Goal: Task Accomplishment & Management: Manage account settings

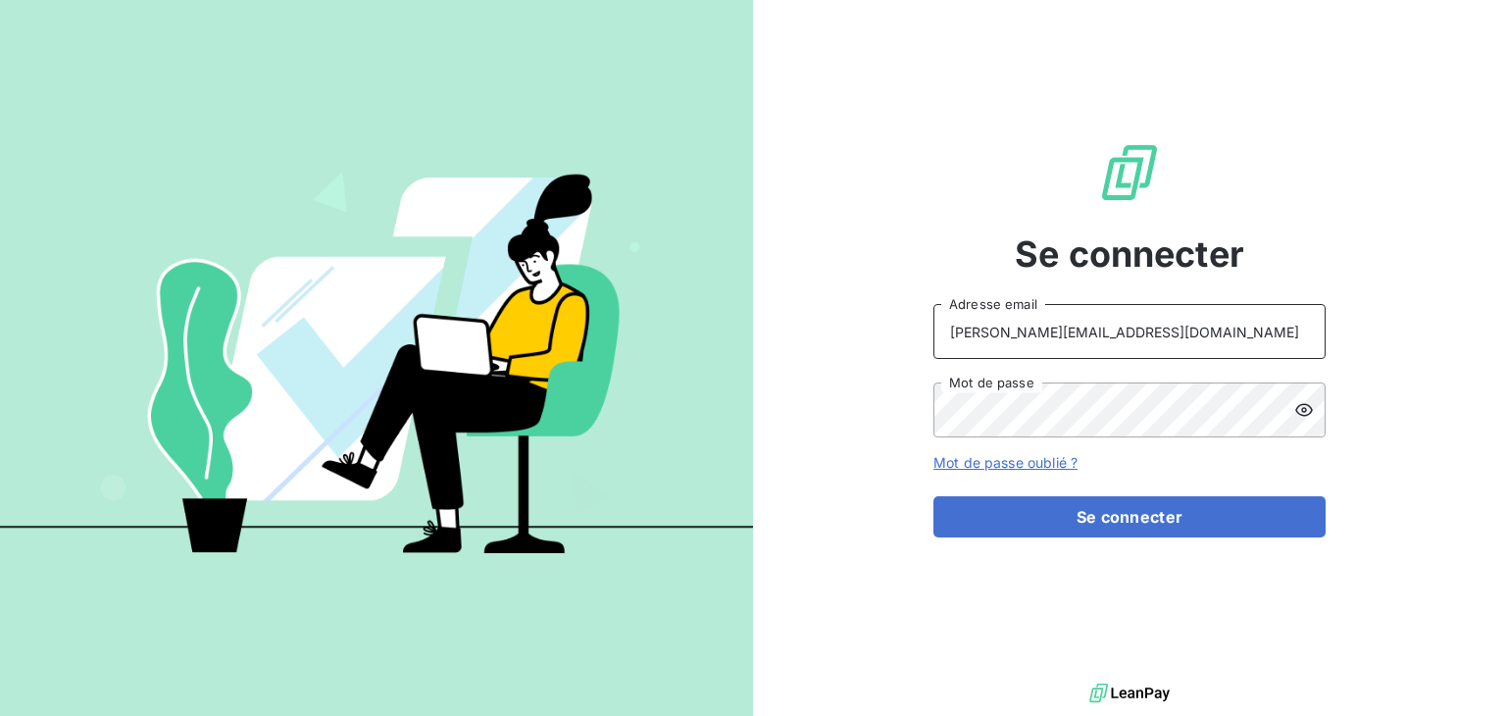
click at [1086, 339] on input "l.sanchez@odice.cc" at bounding box center [1130, 331] width 392 height 55
click at [1009, 330] on input "l.sanchez@odice.cc" at bounding box center [1130, 331] width 392 height 55
drag, startPoint x: 1014, startPoint y: 330, endPoint x: 914, endPoint y: 322, distance: 100.4
click at [913, 320] on div "Se connecter l.sanchez@odice.cc Adresse email Mot de passe Mot de passe oublié …" at bounding box center [1129, 339] width 753 height 679
type input "m.valgalier@odice.cc"
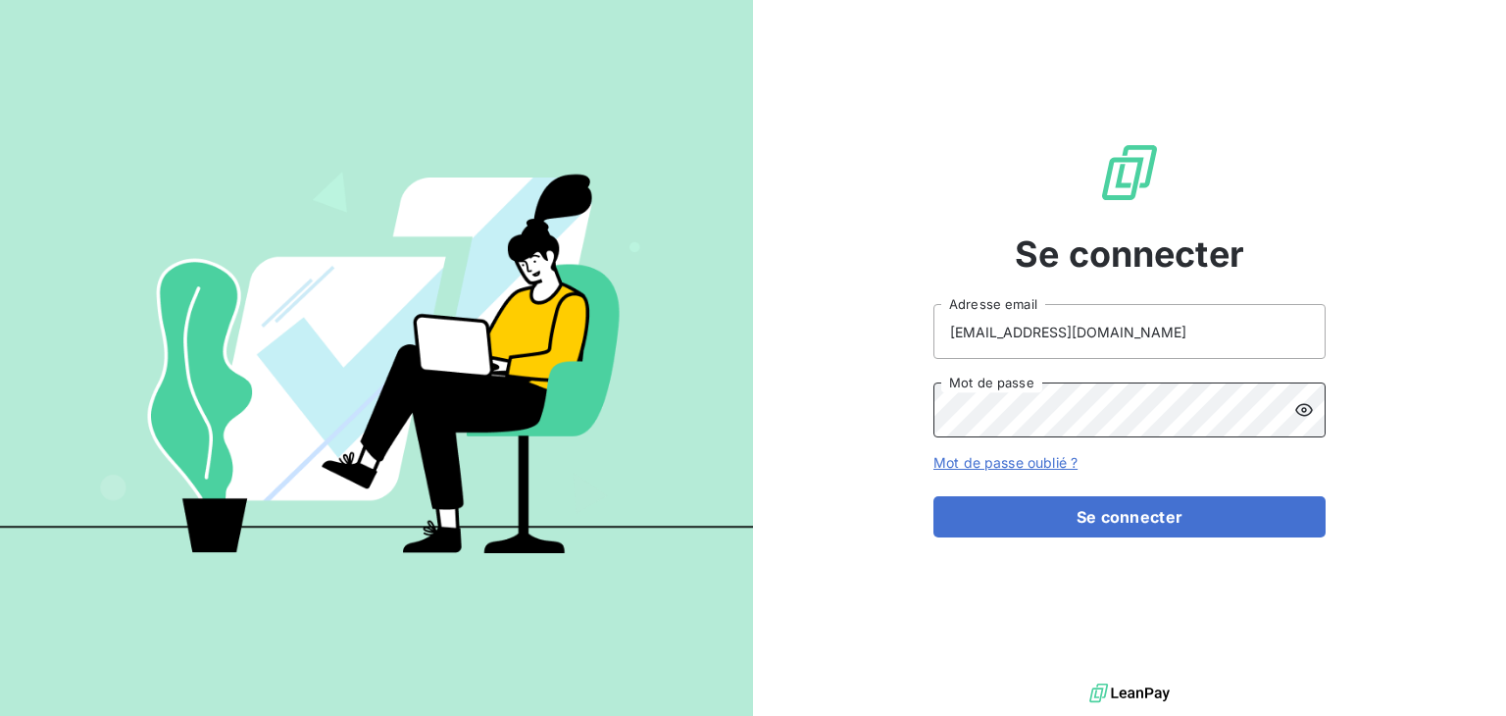
click at [884, 397] on div "Se connecter m.valgalier@odice.cc Adresse email Mot de passe Mot de passe oubli…" at bounding box center [1129, 339] width 753 height 679
click at [934, 496] on button "Se connecter" at bounding box center [1130, 516] width 392 height 41
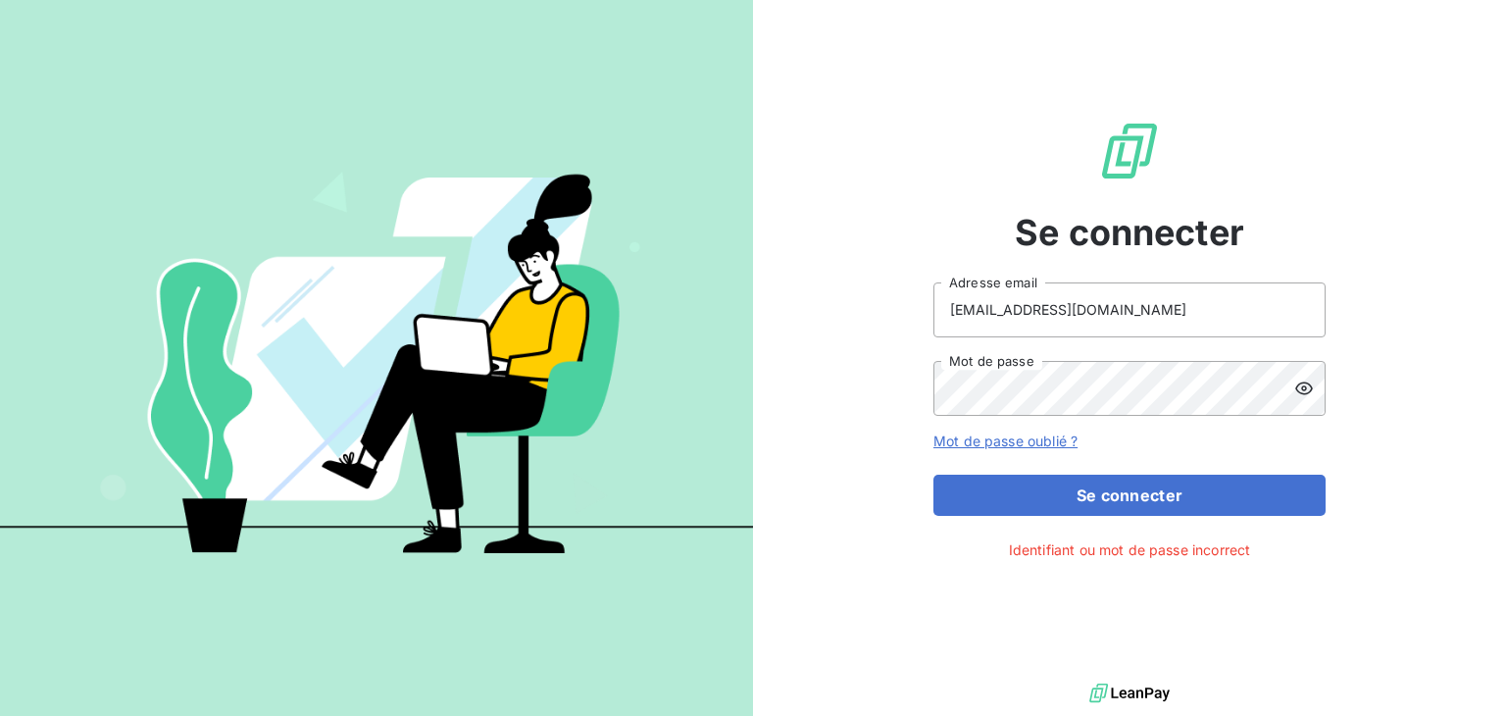
click at [1304, 384] on icon at bounding box center [1304, 389] width 20 height 20
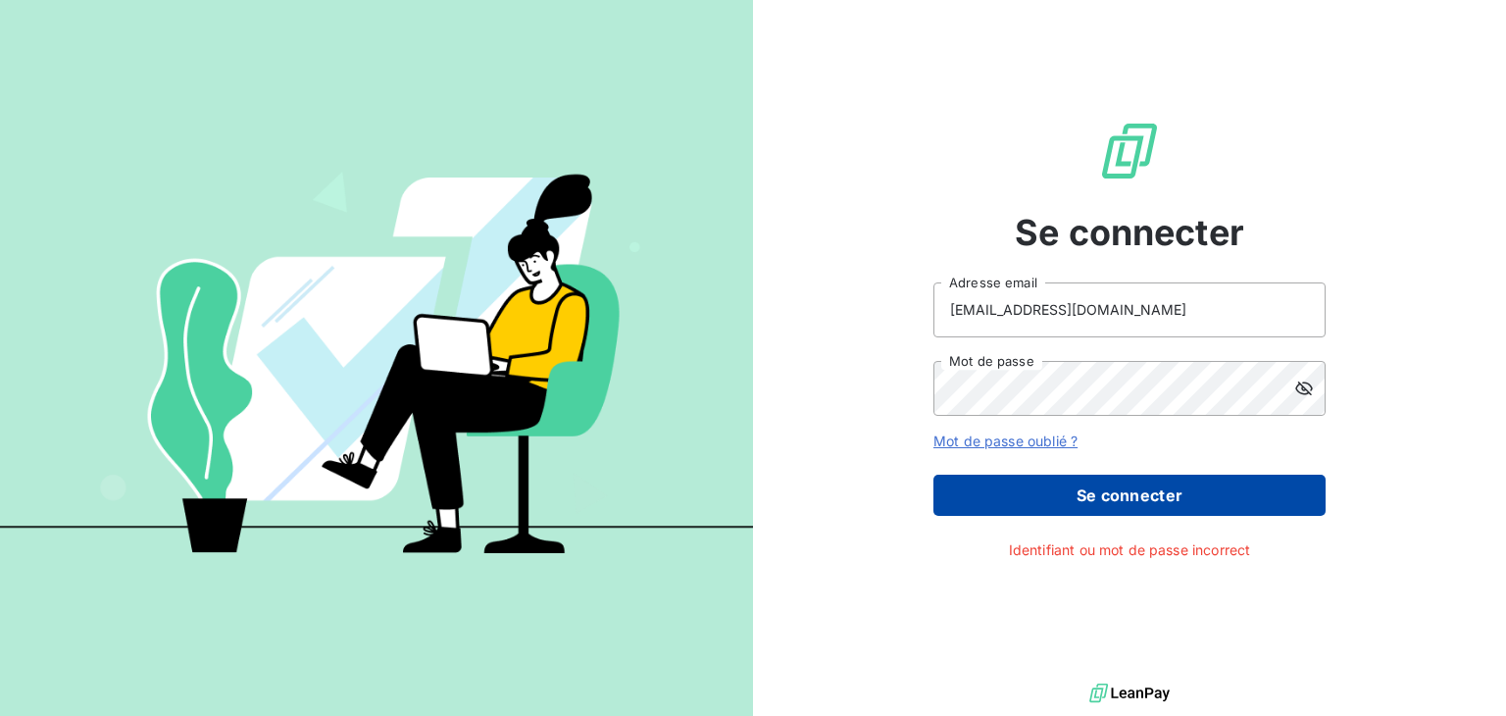
click at [1088, 488] on button "Se connecter" at bounding box center [1130, 495] width 392 height 41
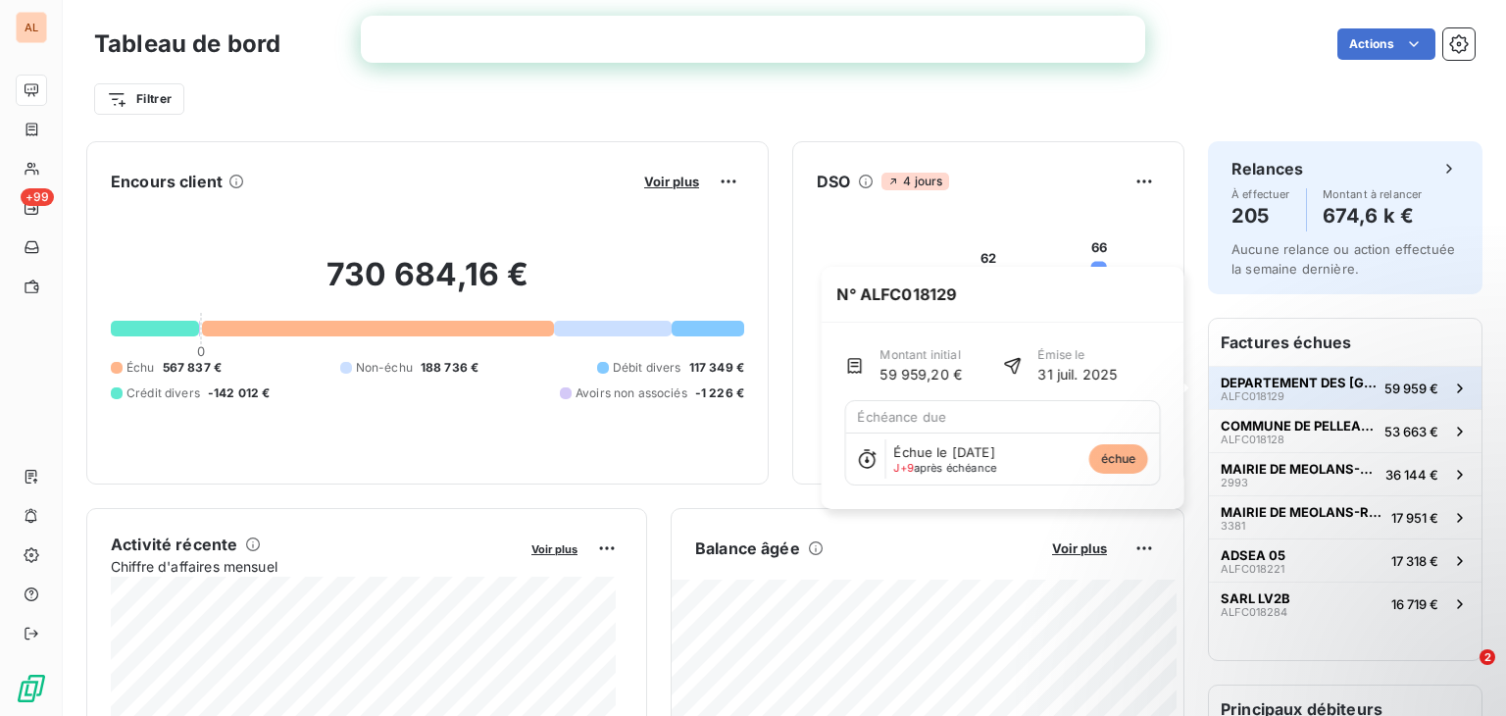
click at [1271, 378] on span "DEPARTEMENT DES HAUTES ALPES" at bounding box center [1299, 383] width 156 height 16
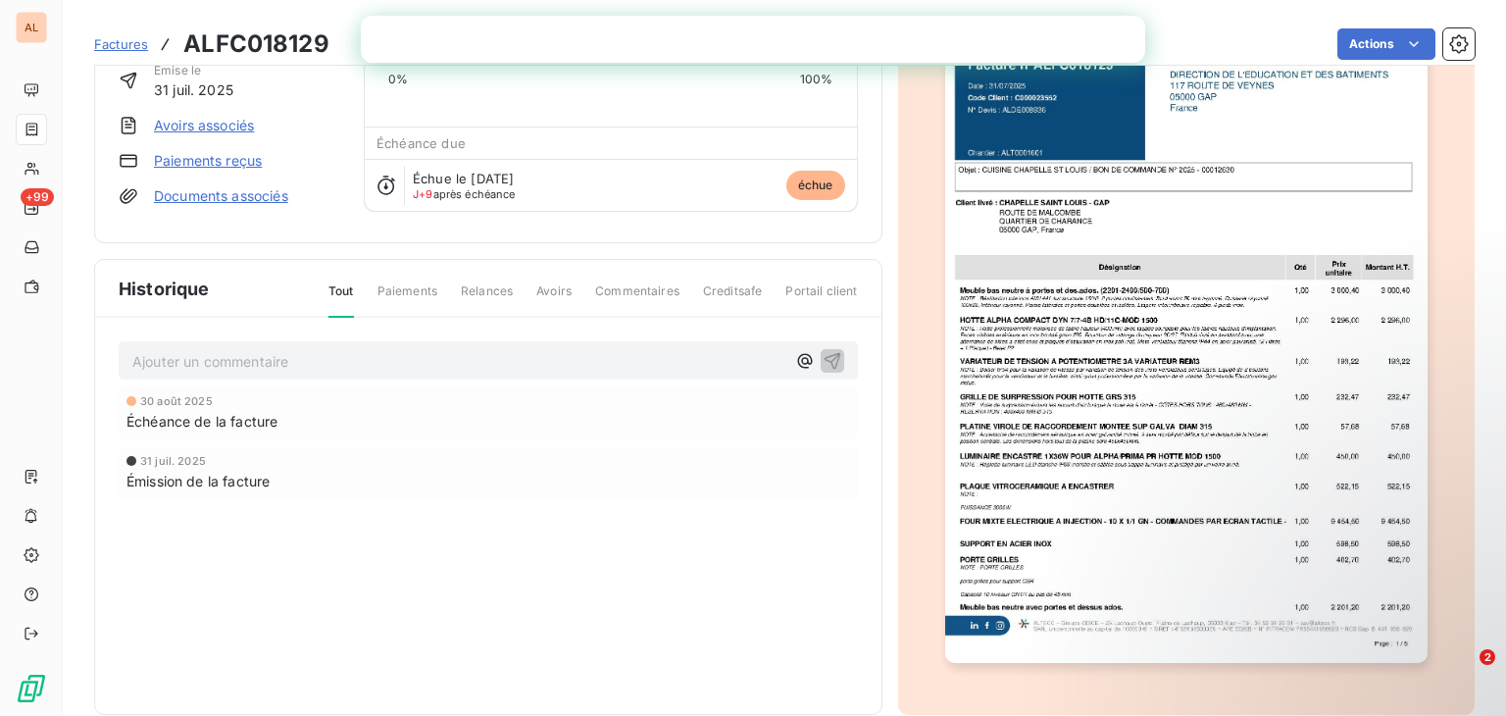
scroll to position [171, 0]
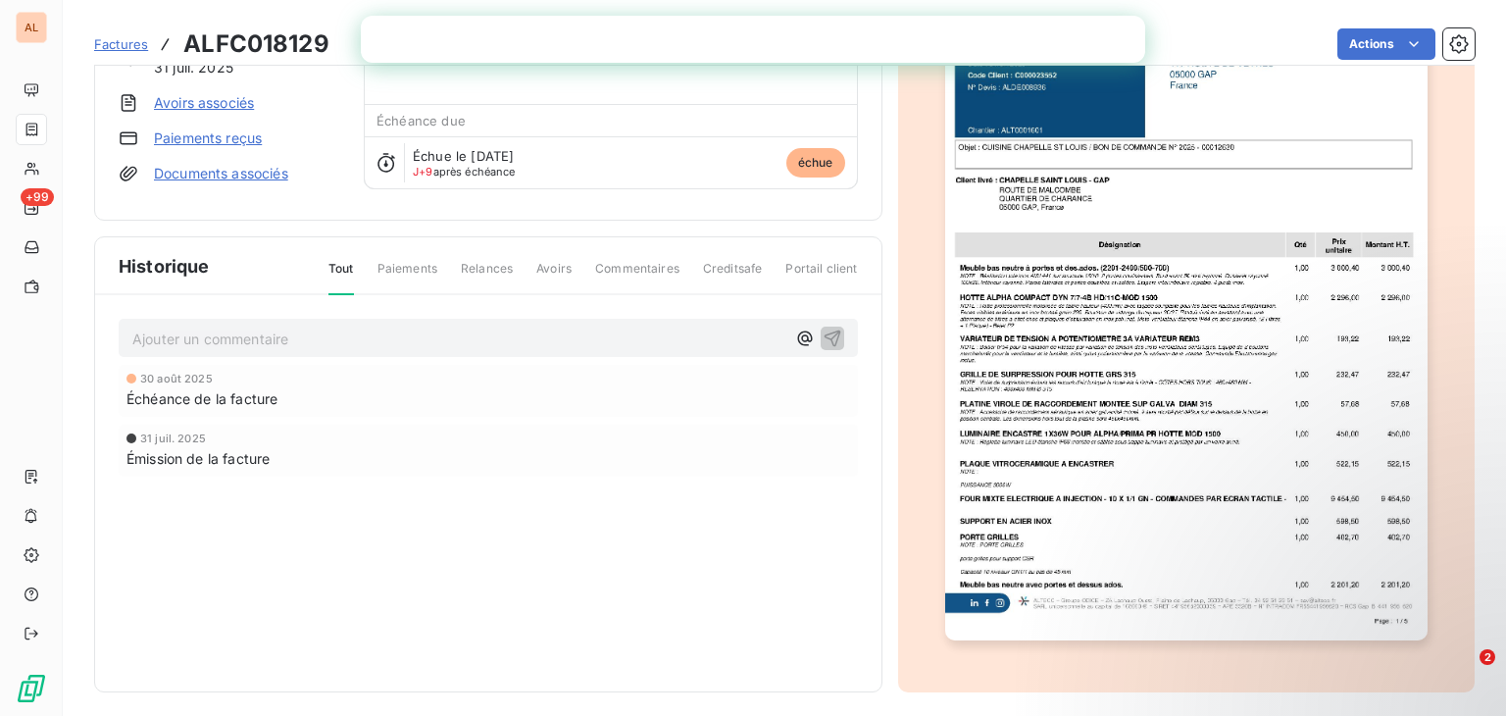
click at [326, 401] on div "30 août 2025 Échéance de la facture" at bounding box center [488, 391] width 739 height 52
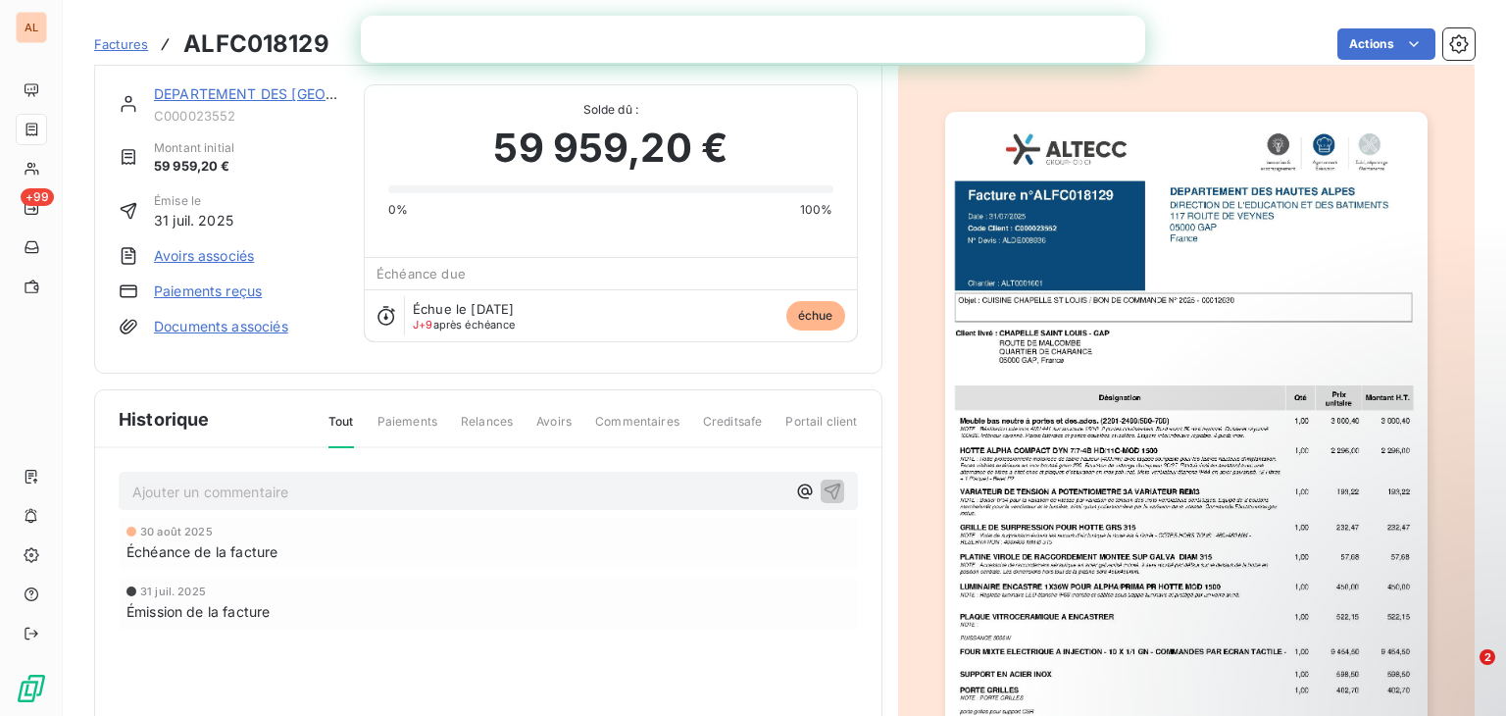
scroll to position [0, 0]
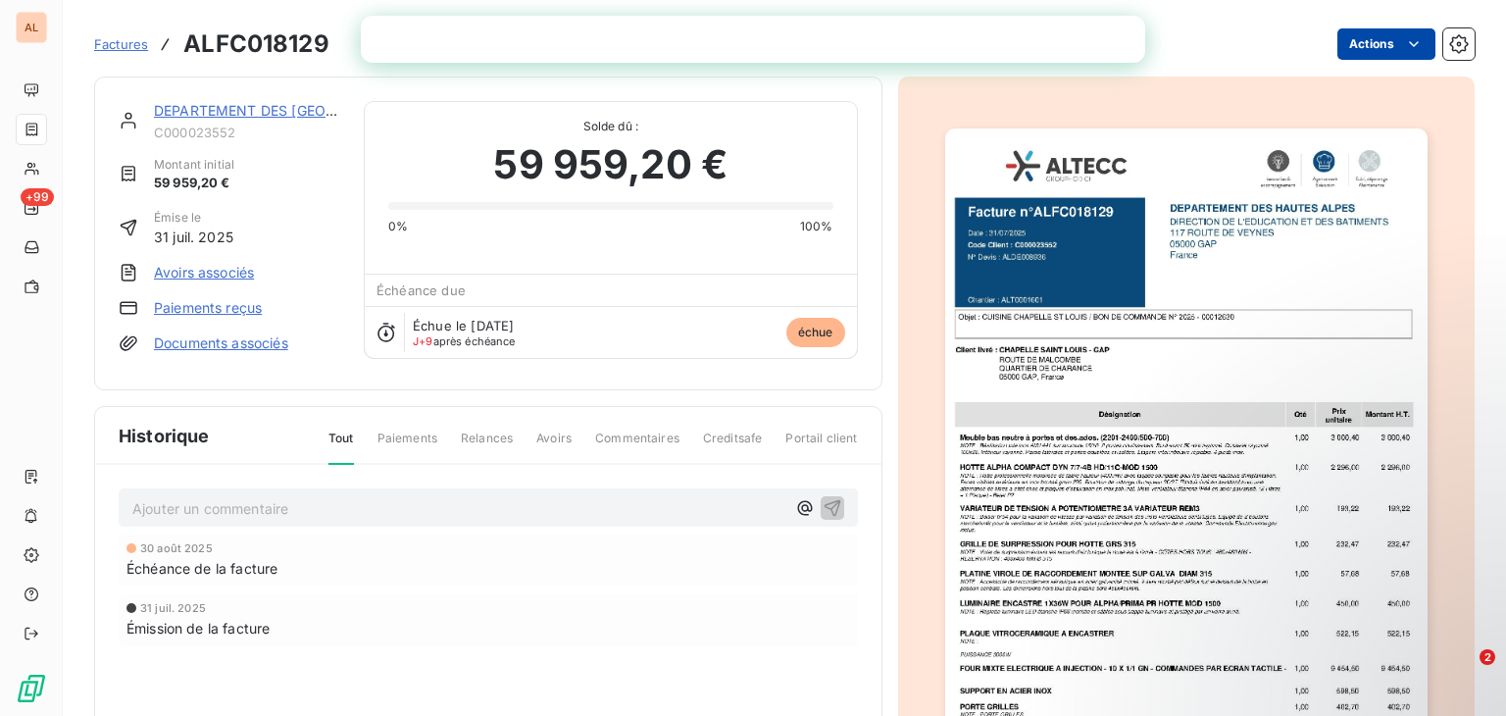
click at [1358, 48] on html "AL +99 Factures ALFC018129 Actions DEPARTEMENT DES HAUTES ALPES C000023552 Mont…" at bounding box center [753, 358] width 1506 height 716
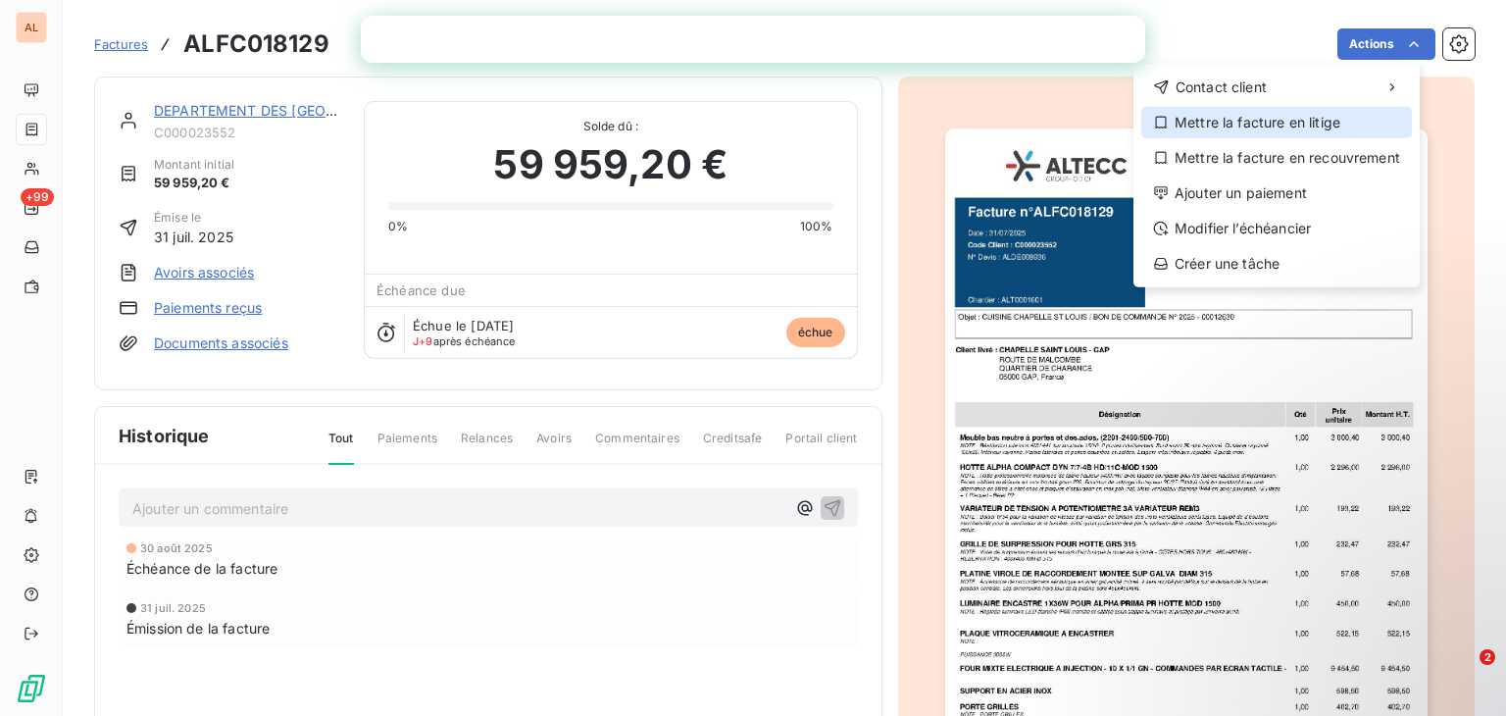
click at [1289, 125] on div "Mettre la facture en litige" at bounding box center [1277, 122] width 271 height 31
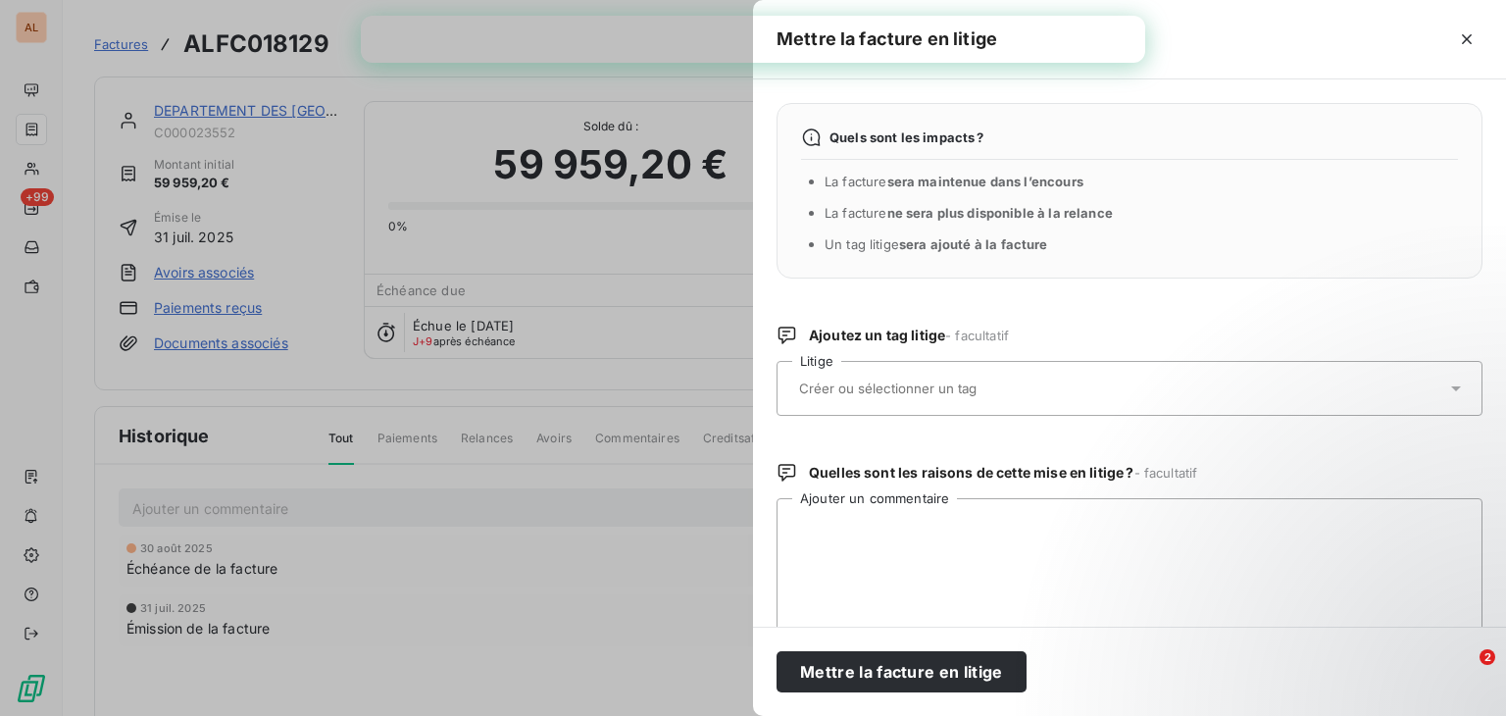
click at [910, 385] on input "text" at bounding box center [939, 389] width 285 height 18
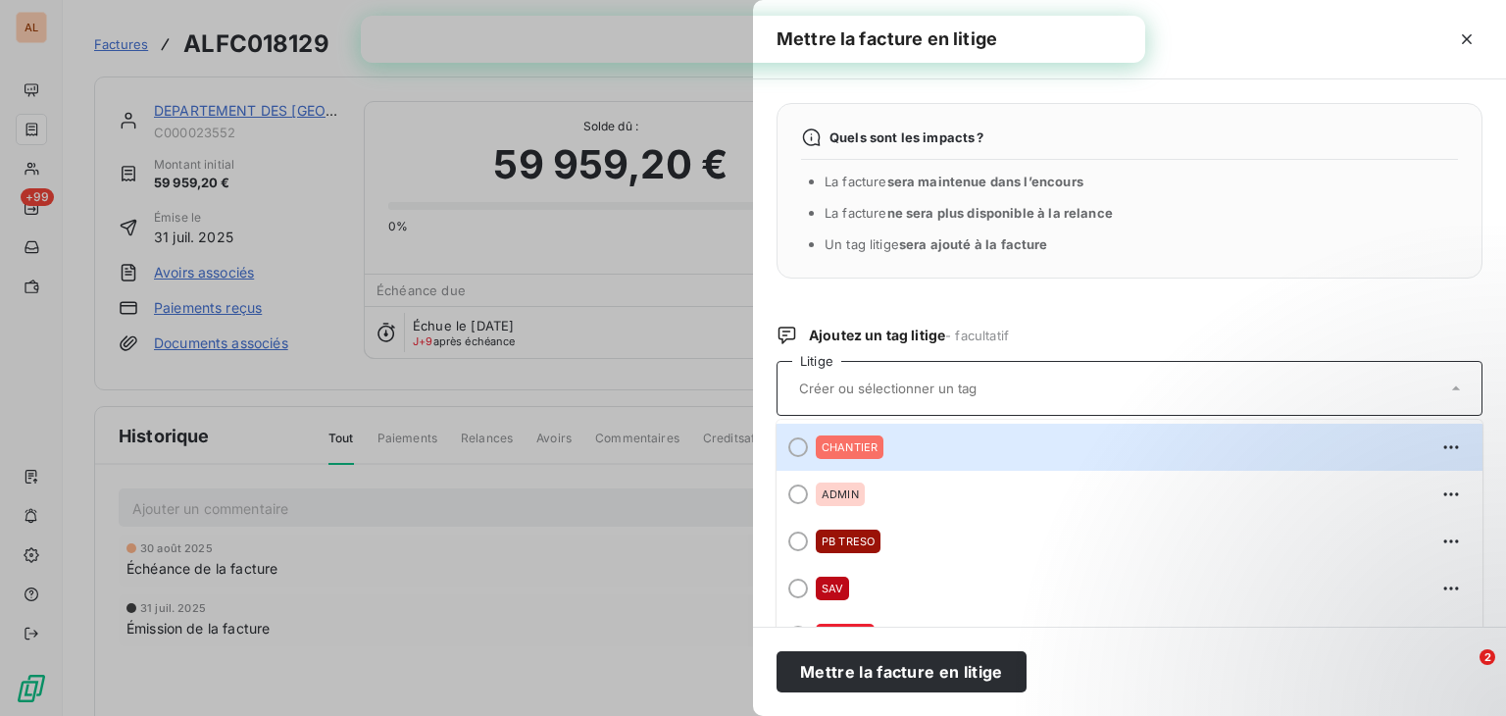
click at [910, 385] on input "text" at bounding box center [939, 389] width 285 height 18
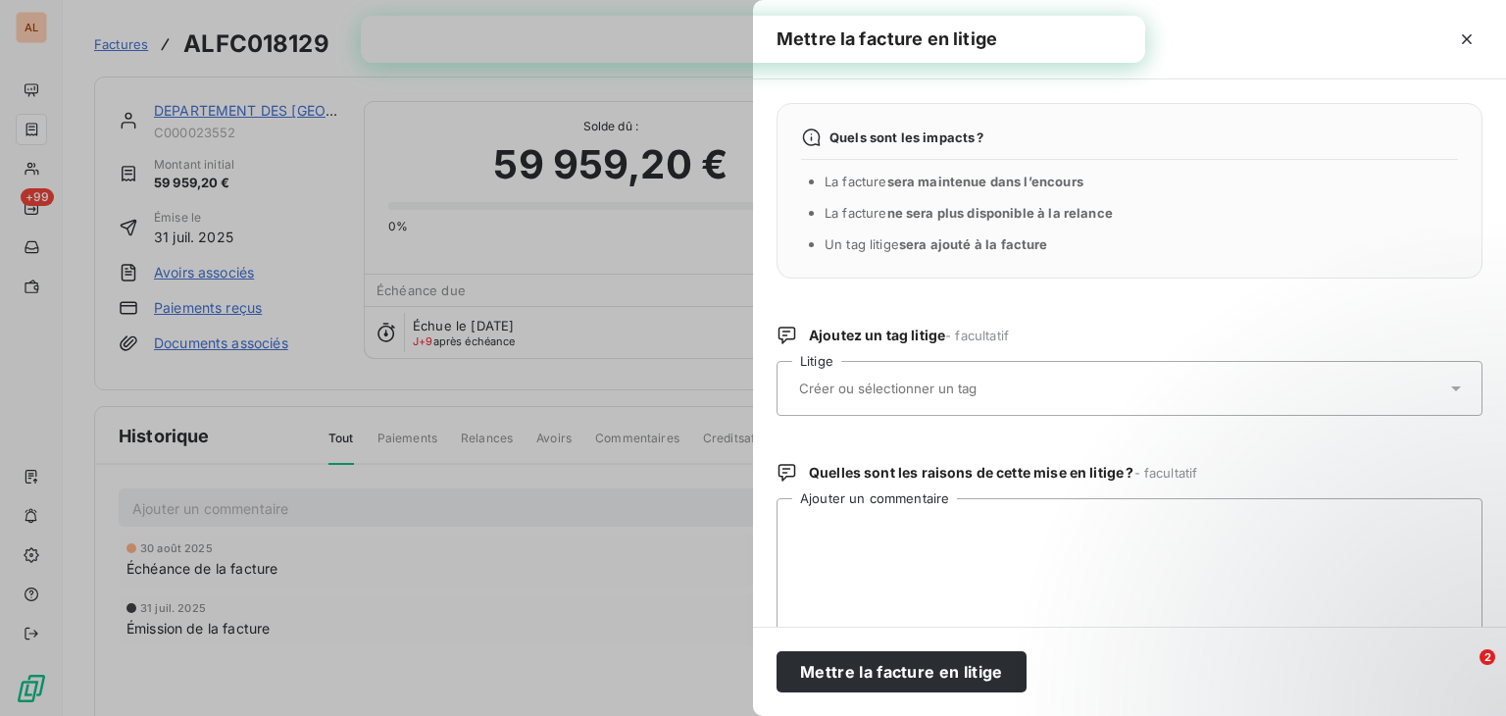
click at [1467, 40] on icon "button" at bounding box center [1467, 39] width 20 height 20
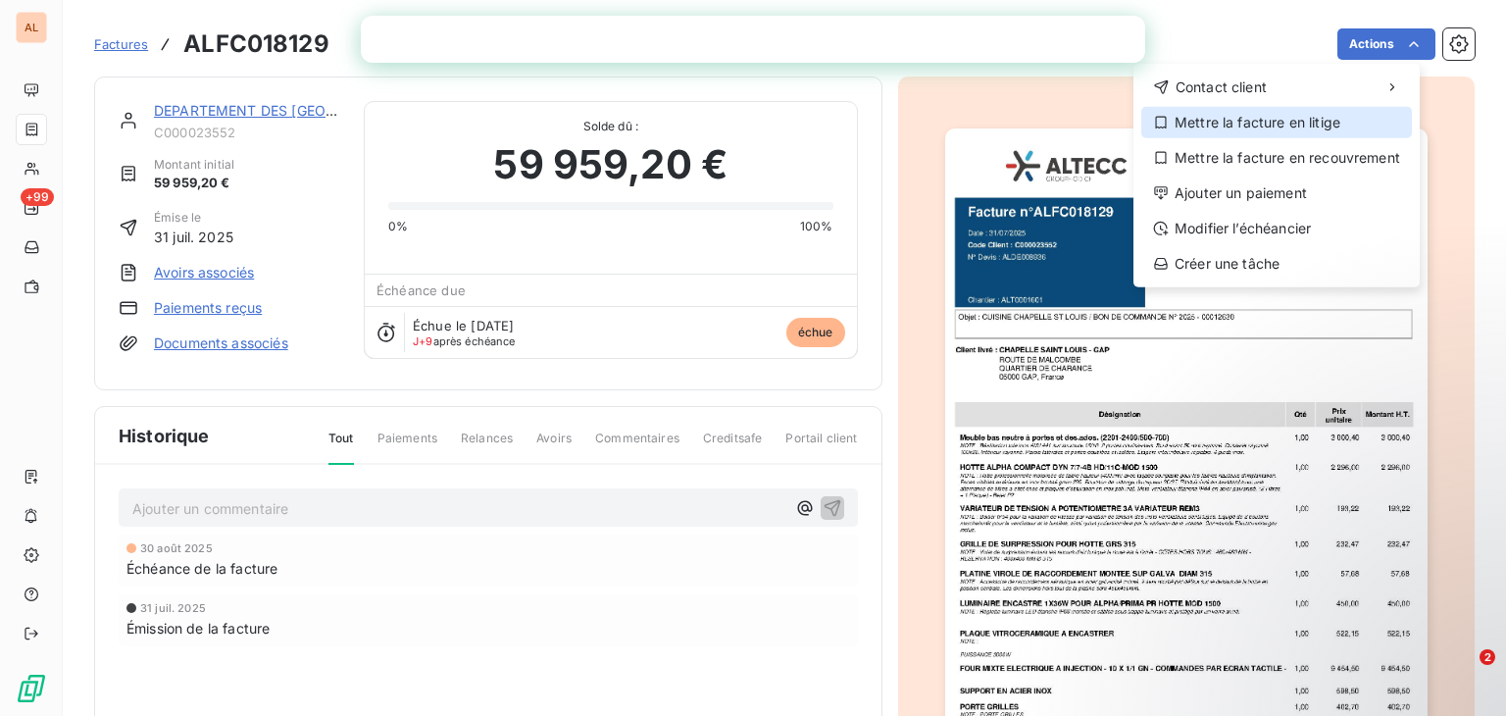
click at [1208, 122] on div "Mettre la facture en litige" at bounding box center [1277, 122] width 271 height 31
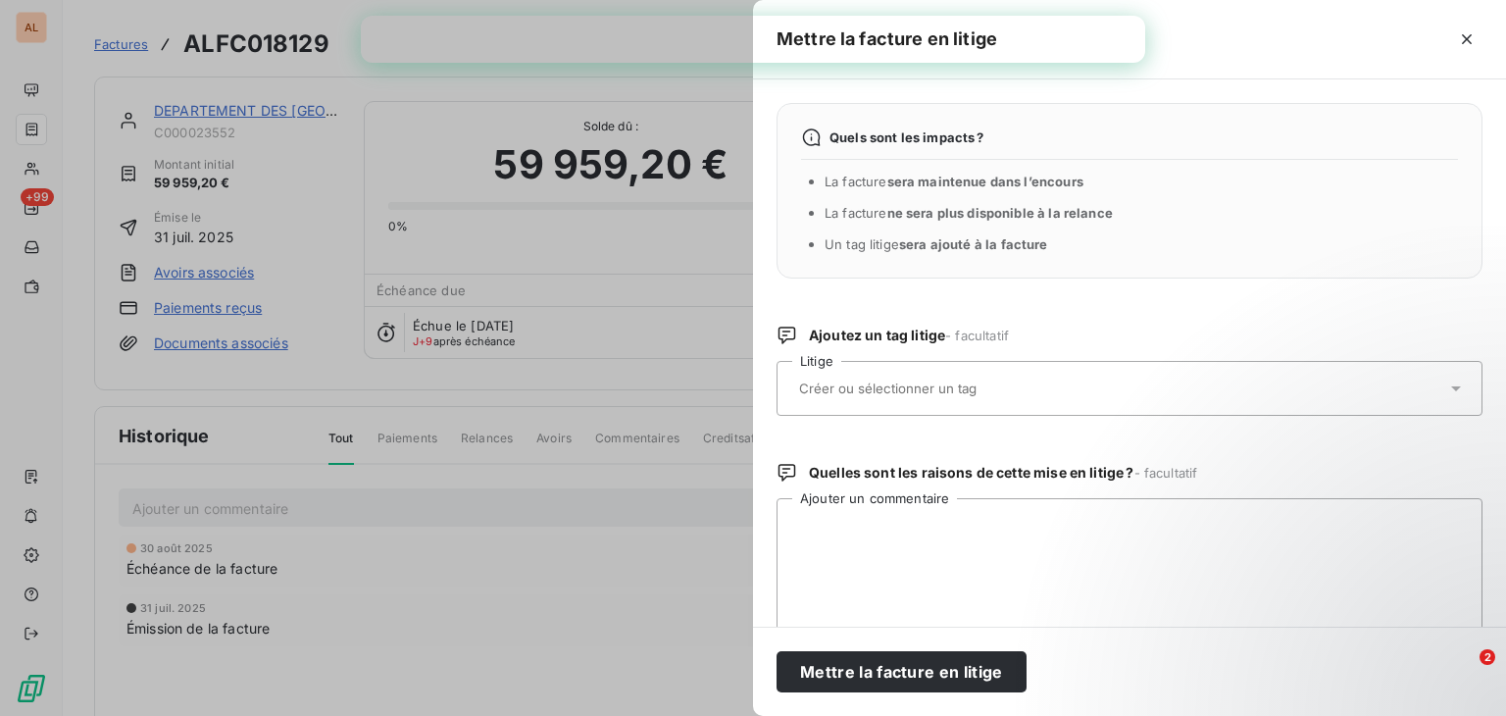
click at [930, 400] on div at bounding box center [1119, 388] width 653 height 41
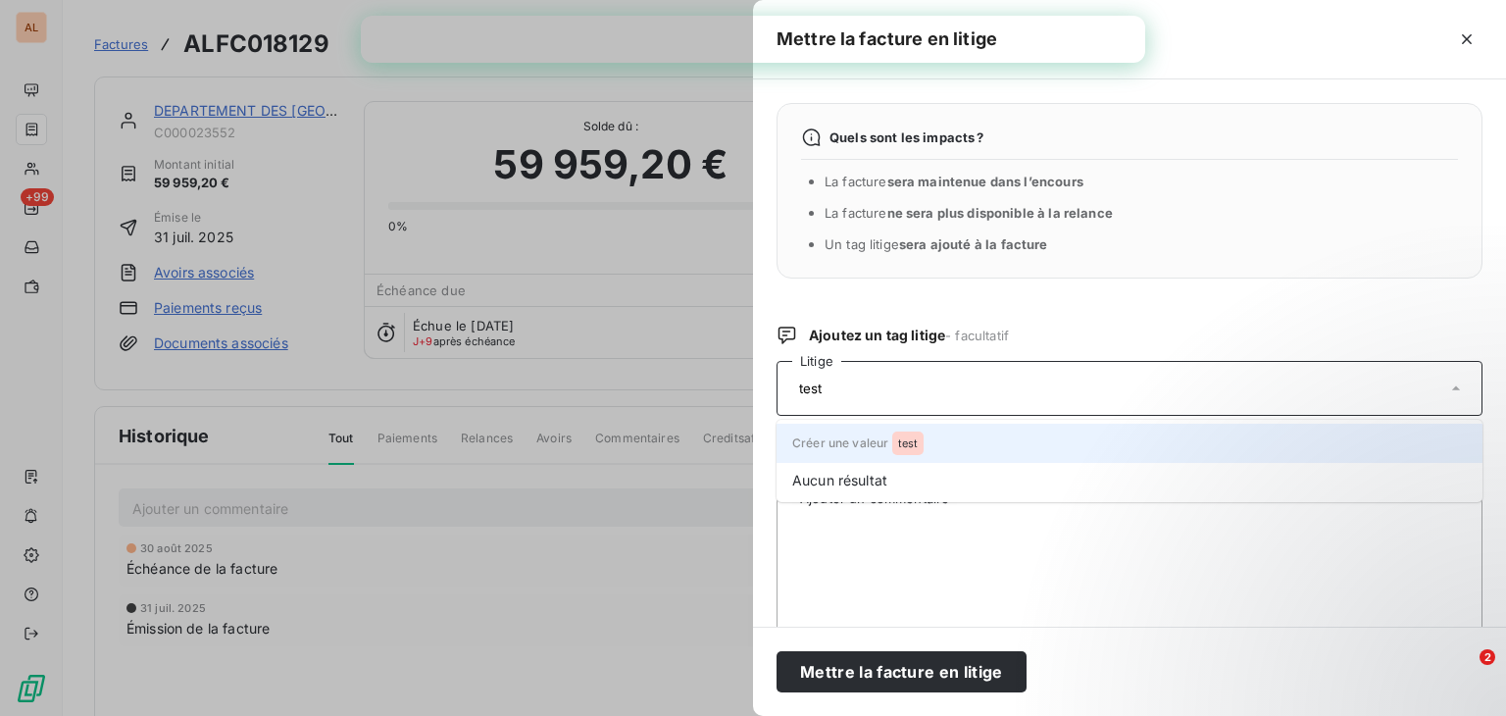
type input "test"
click at [890, 436] on span "Créer une valeur test" at bounding box center [857, 442] width 131 height 15
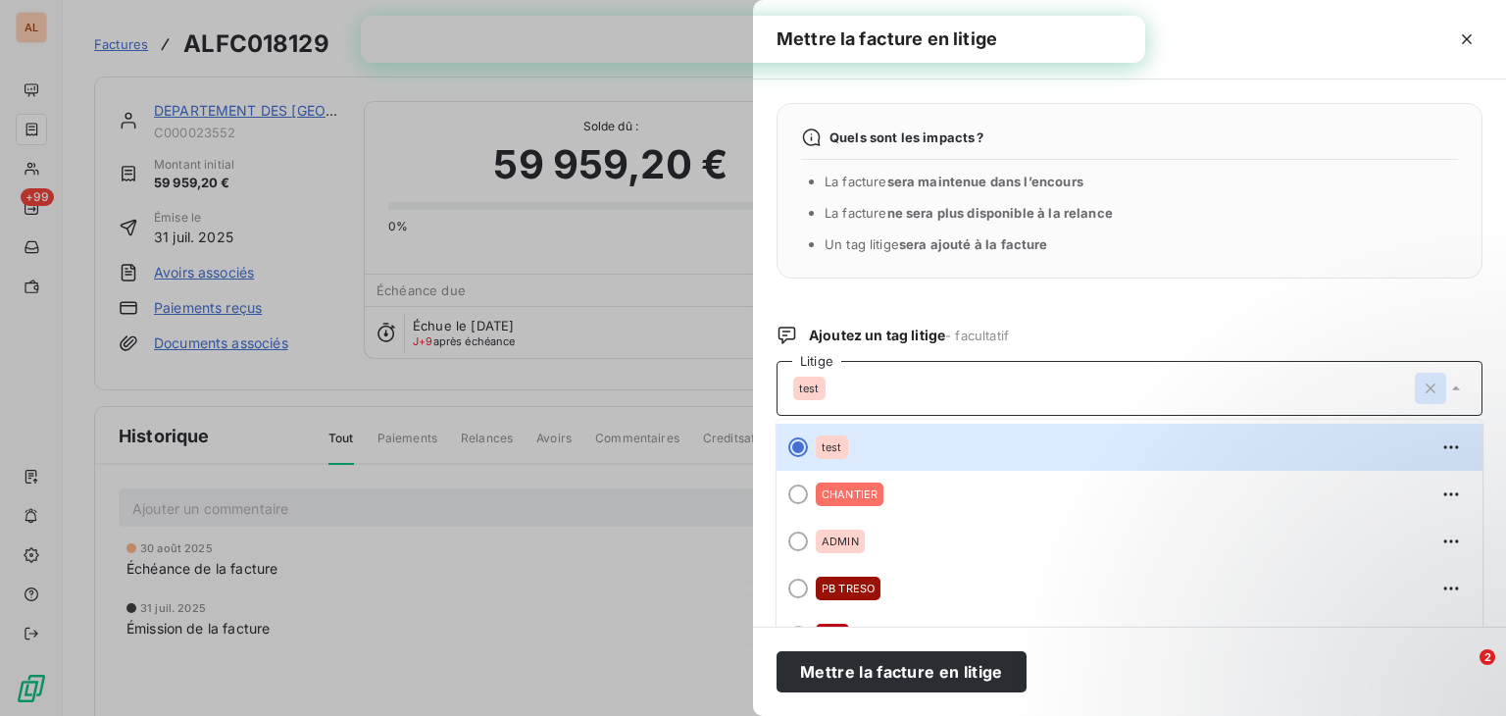
click at [1421, 393] on icon "button" at bounding box center [1431, 389] width 20 height 20
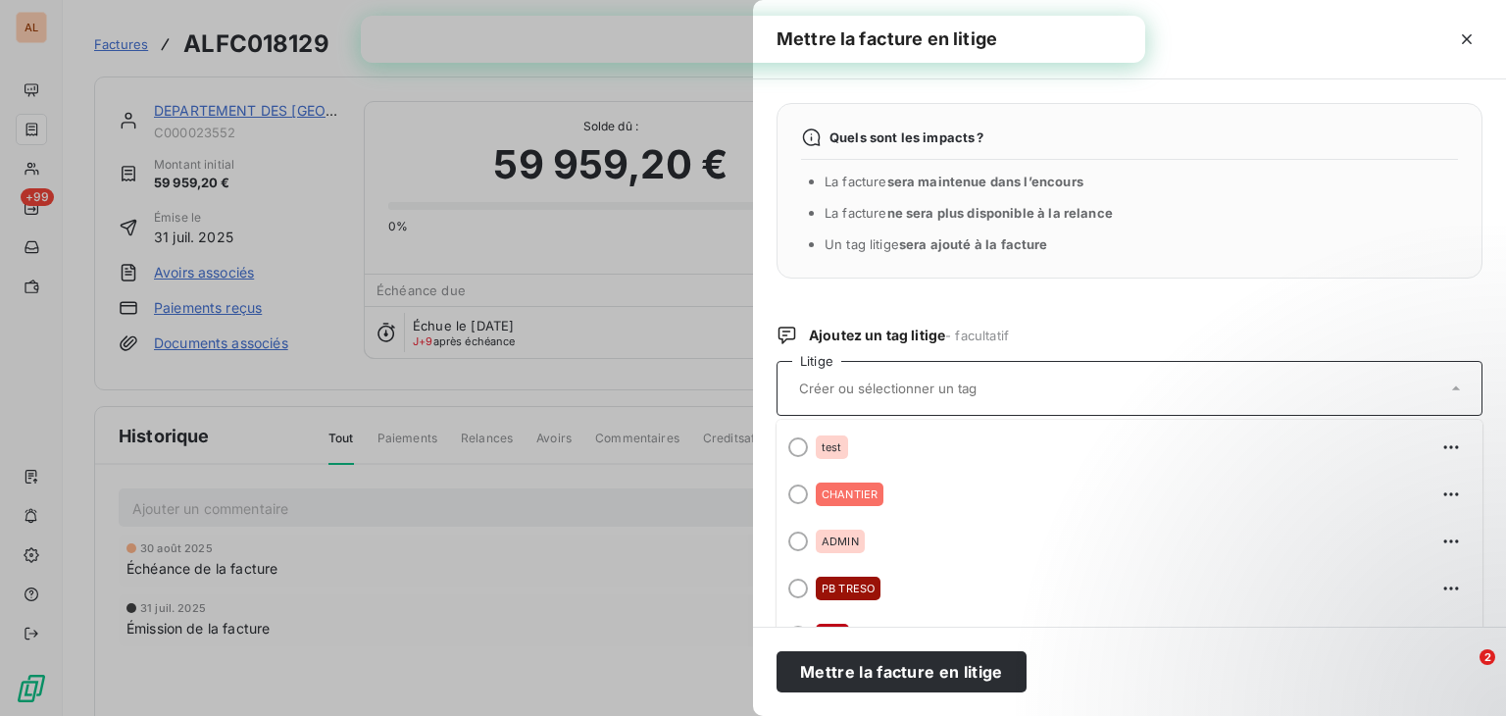
click at [608, 524] on div at bounding box center [753, 358] width 1506 height 716
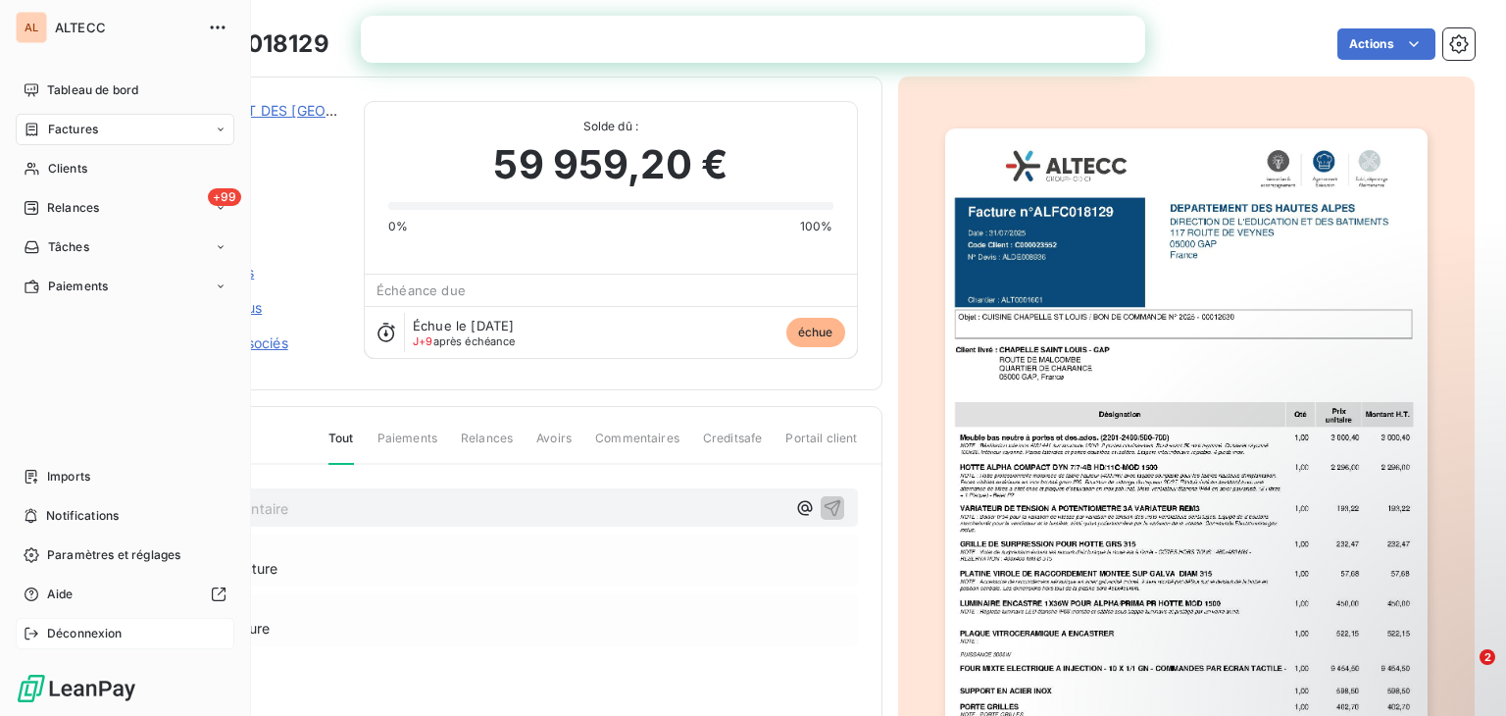
click at [81, 634] on span "Déconnexion" at bounding box center [85, 634] width 76 height 18
